Goal: Navigation & Orientation: Go to known website

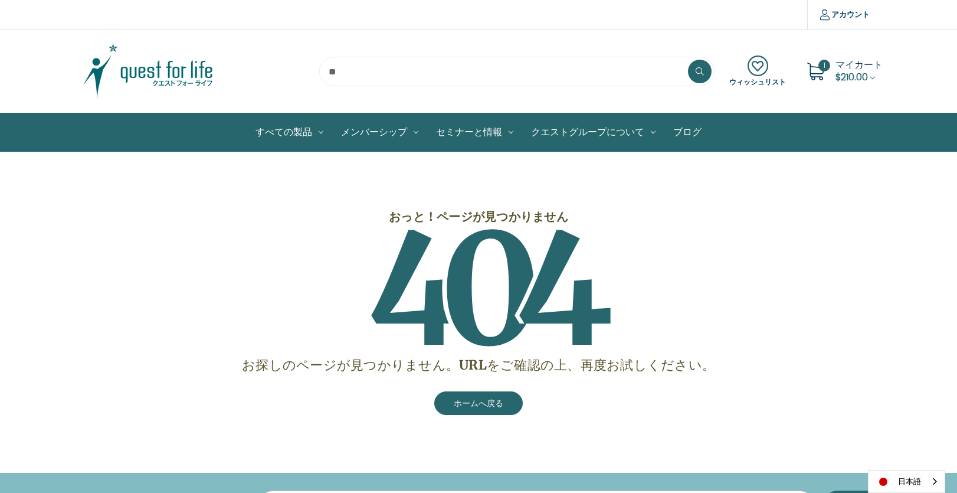
click at [26, 49] on section "ウィッシュリスト 1 マイカート $210.00" at bounding box center [478, 71] width 957 height 83
click at [98, 67] on img at bounding box center [147, 71] width 147 height 59
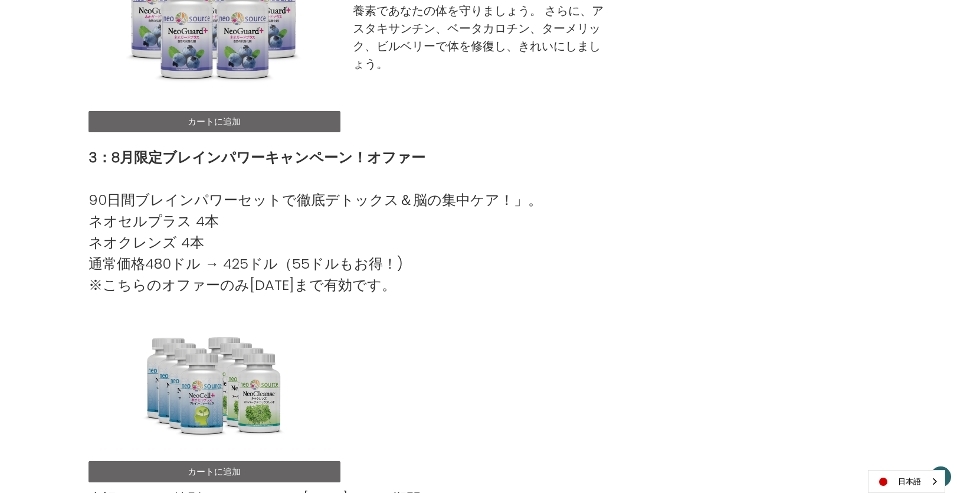
scroll to position [865, 0]
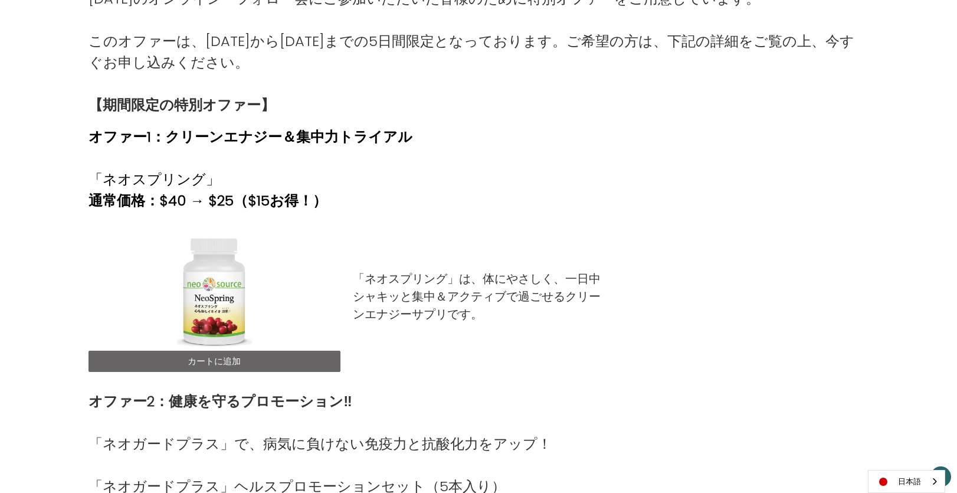
scroll to position [218, 0]
